Goal: Information Seeking & Learning: Learn about a topic

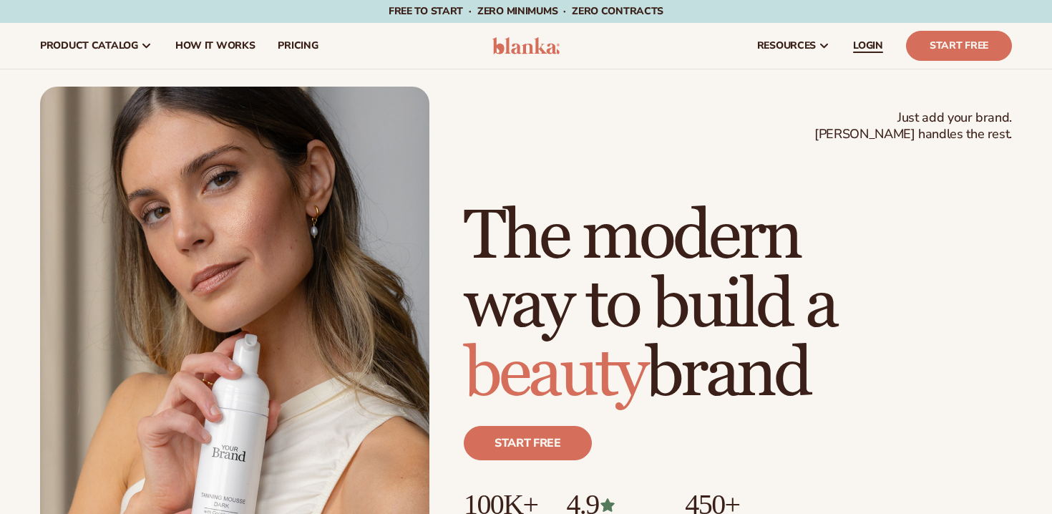
click at [865, 41] on span "LOGIN" at bounding box center [868, 45] width 30 height 11
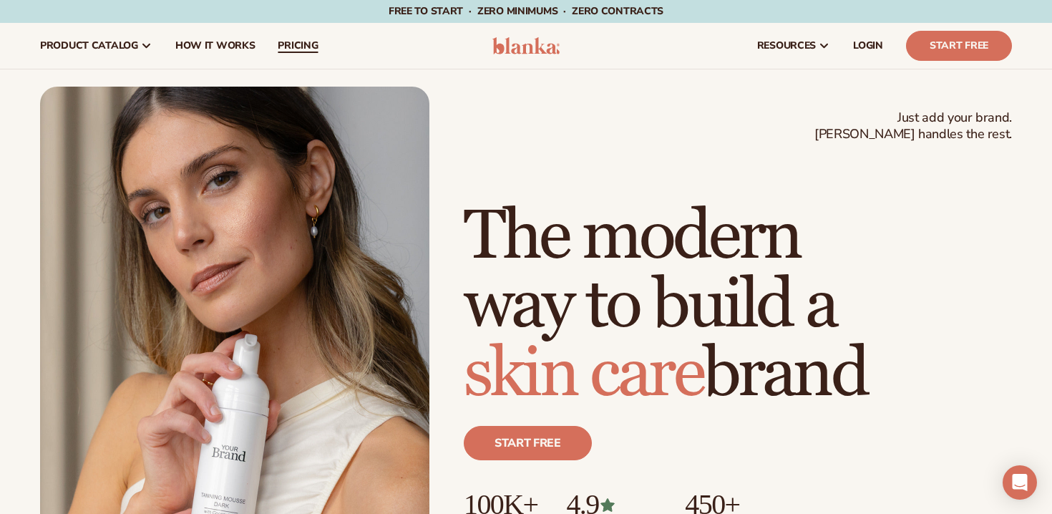
click at [314, 53] on link "pricing" at bounding box center [297, 46] width 63 height 46
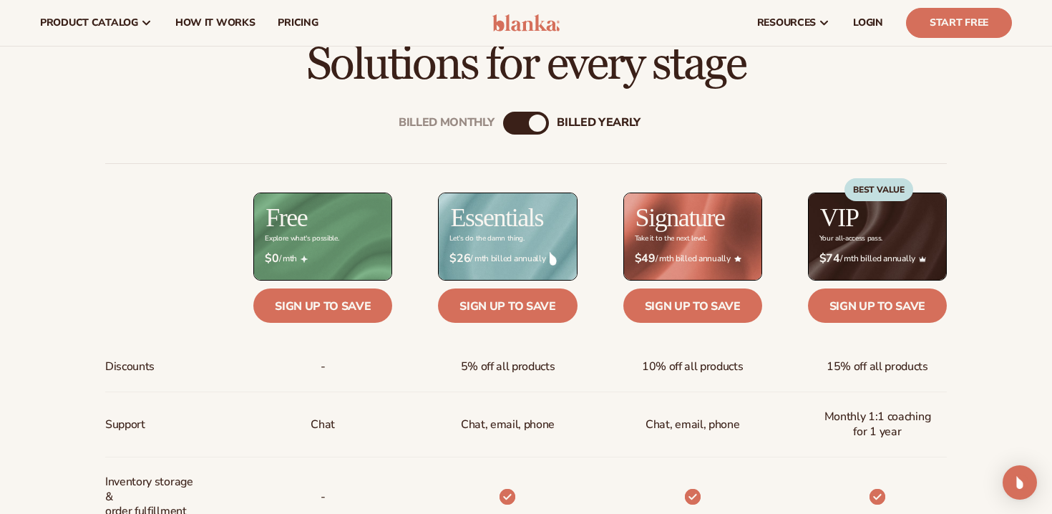
scroll to position [265, 0]
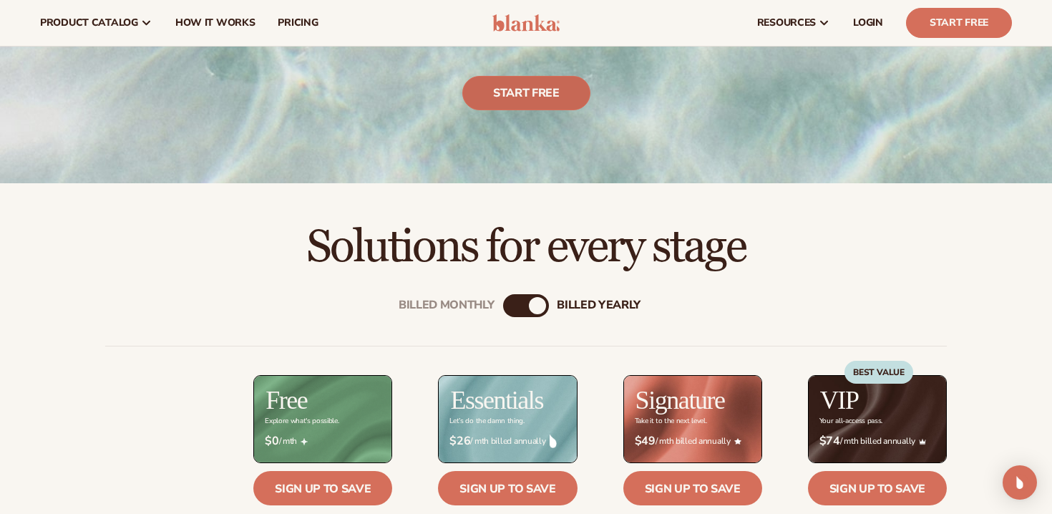
click at [539, 97] on link "Start free" at bounding box center [526, 94] width 128 height 34
